Goal: Task Accomplishment & Management: Use online tool/utility

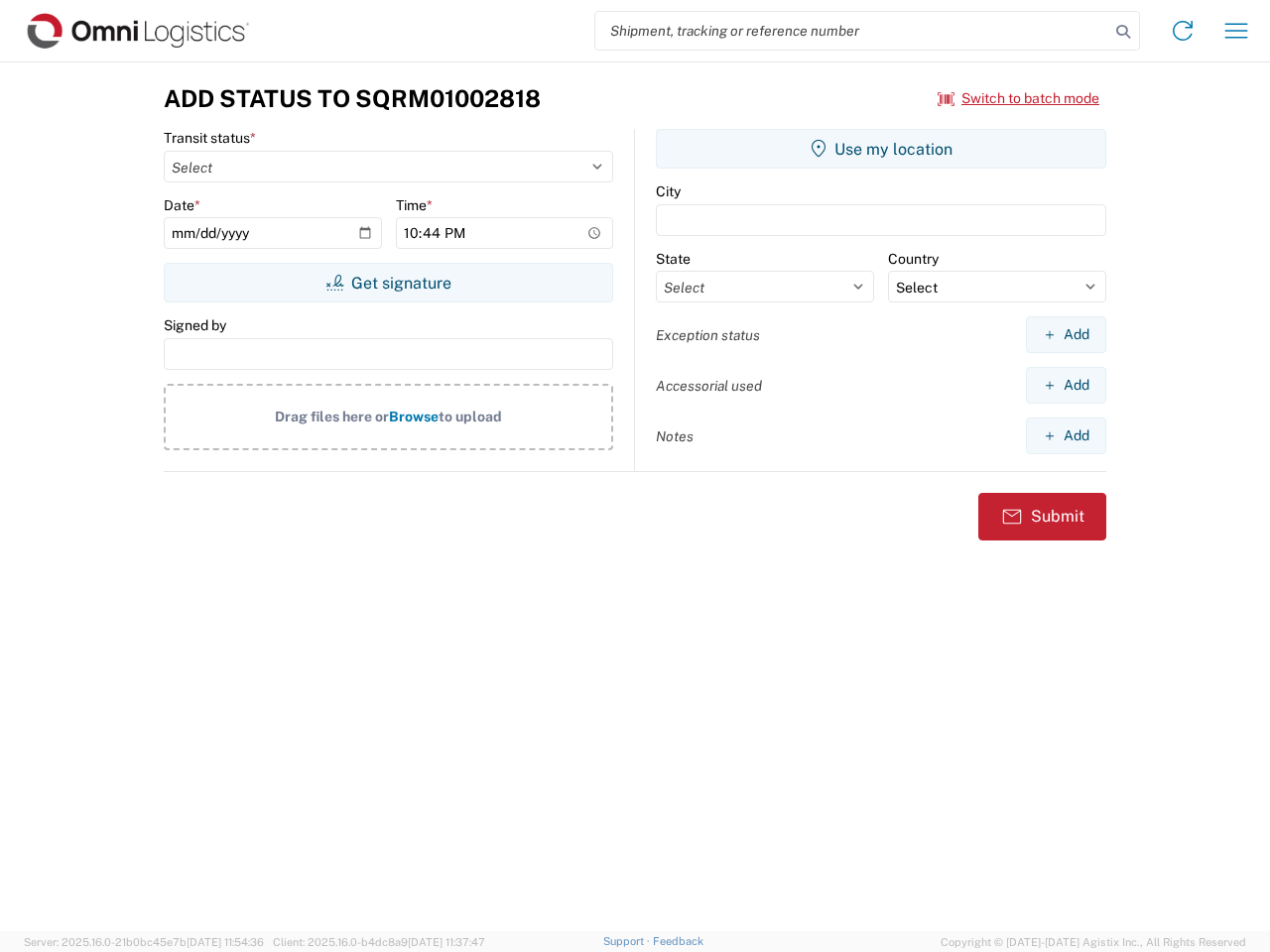
click at [852, 31] on input "search" at bounding box center [852, 31] width 514 height 38
click at [1123, 32] on icon at bounding box center [1123, 32] width 28 height 28
click at [1183, 31] on icon at bounding box center [1183, 31] width 32 height 32
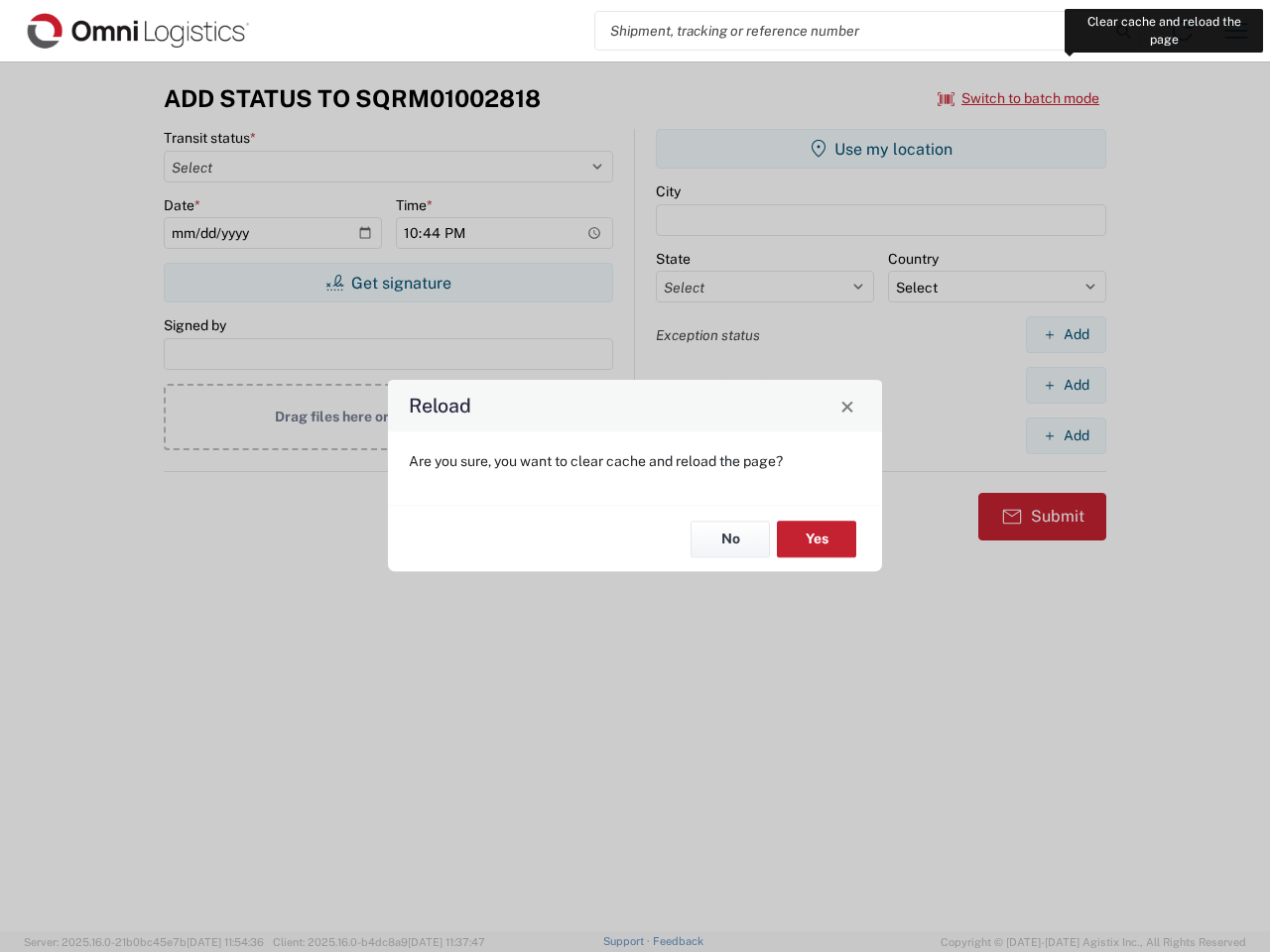
click at [1236, 31] on div "Reload Are you sure, you want to clear cache and reload the page? No Yes" at bounding box center [635, 476] width 1270 height 952
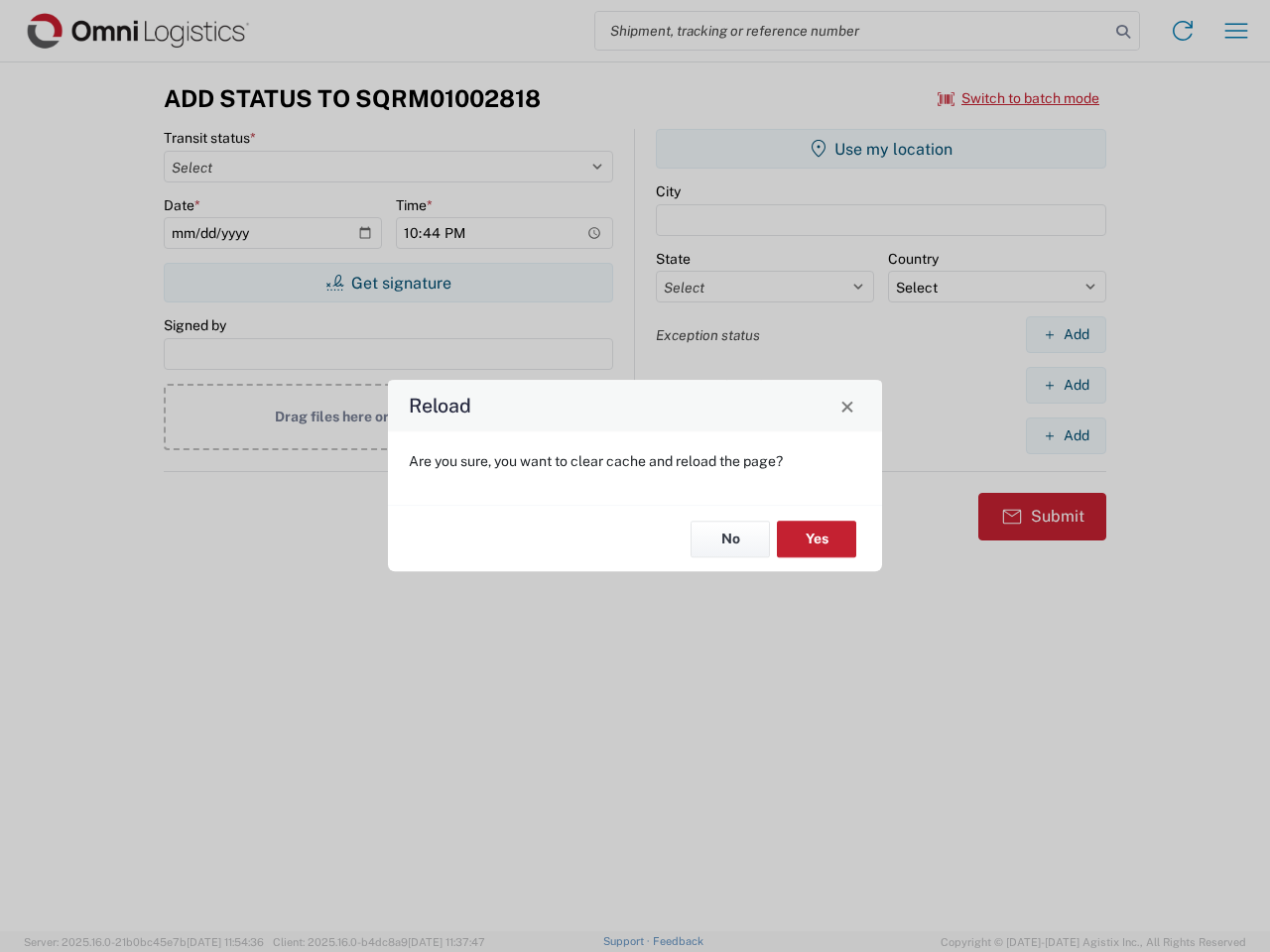
click at [1019, 98] on div "Reload Are you sure, you want to clear cache and reload the page? No Yes" at bounding box center [635, 476] width 1270 height 952
click at [388, 282] on div "Reload Are you sure, you want to clear cache and reload the page? No Yes" at bounding box center [635, 476] width 1270 height 952
click at [880, 149] on div "Reload Are you sure, you want to clear cache and reload the page? No Yes" at bounding box center [635, 476] width 1270 height 952
click at [1065, 334] on div "Reload Are you sure, you want to clear cache and reload the page? No Yes" at bounding box center [635, 476] width 1270 height 952
click at [1065, 385] on div "Reload Are you sure, you want to clear cache and reload the page? No Yes" at bounding box center [635, 476] width 1270 height 952
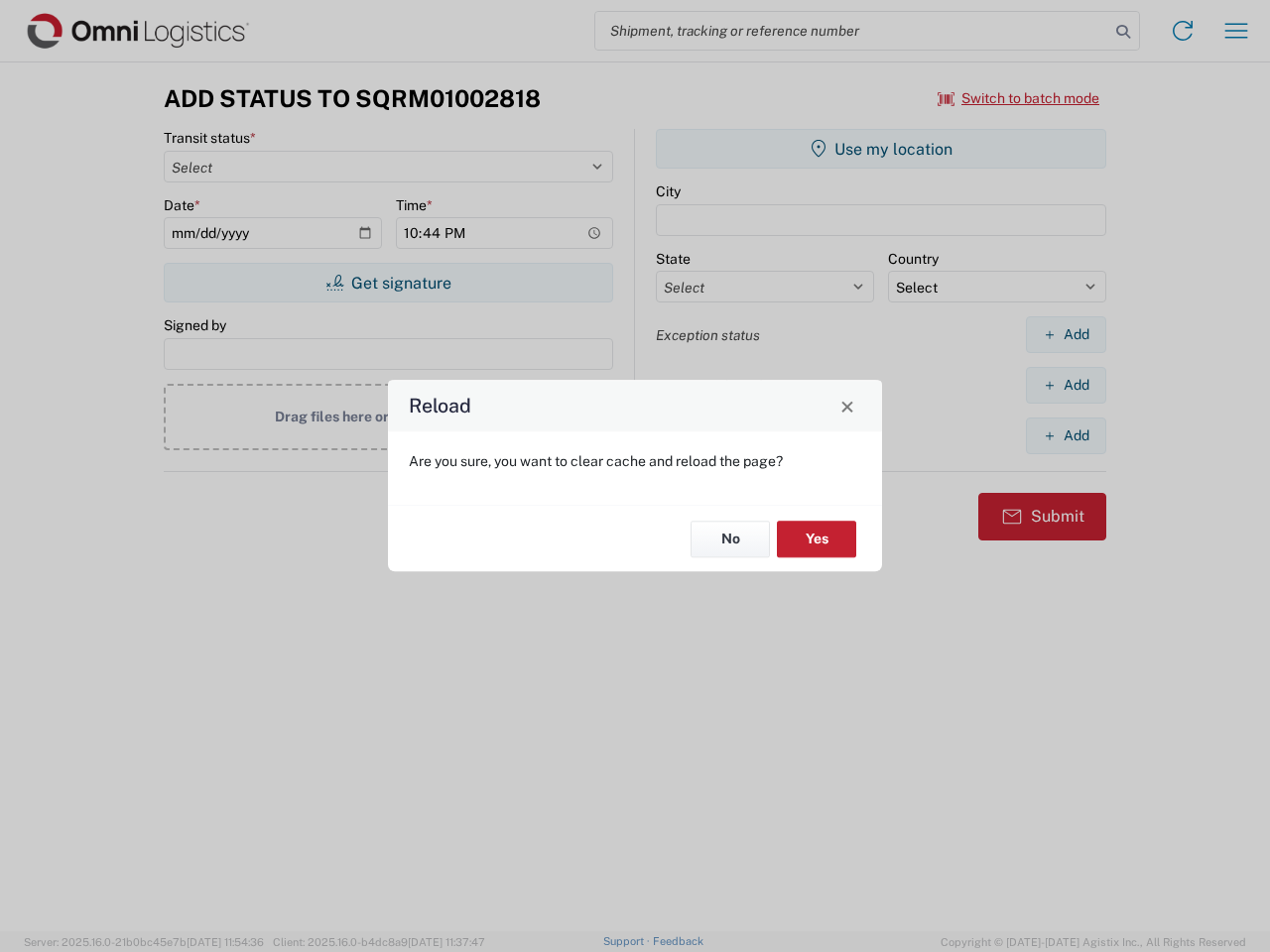
click at [1065, 435] on div "Reload Are you sure, you want to clear cache and reload the page? No Yes" at bounding box center [635, 476] width 1270 height 952
